Goal: Check status

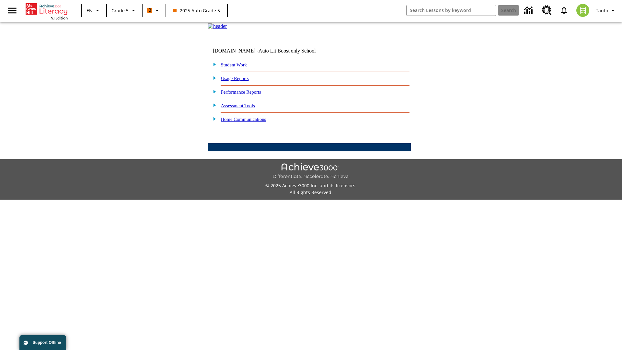
click at [238, 67] on link "Student Work" at bounding box center [234, 64] width 26 height 5
select select "/options/reports/?report_id=12&atype=21&section=2"
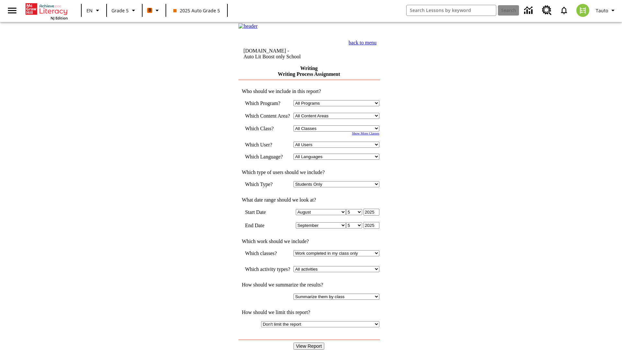
click at [338, 131] on select "Select a Class: All Classes 2025 Auto Grade 5 OL 2025 Auto Grade 6" at bounding box center [336, 128] width 86 height 6
select select "11133131"
